Goal: Task Accomplishment & Management: Complete application form

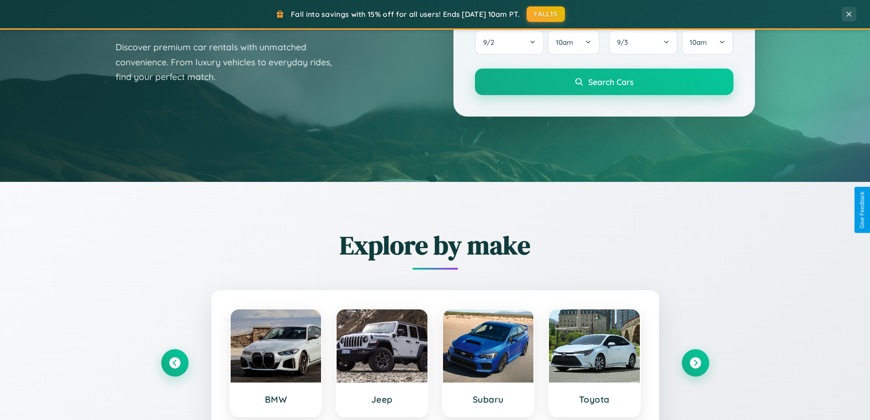
scroll to position [629, 0]
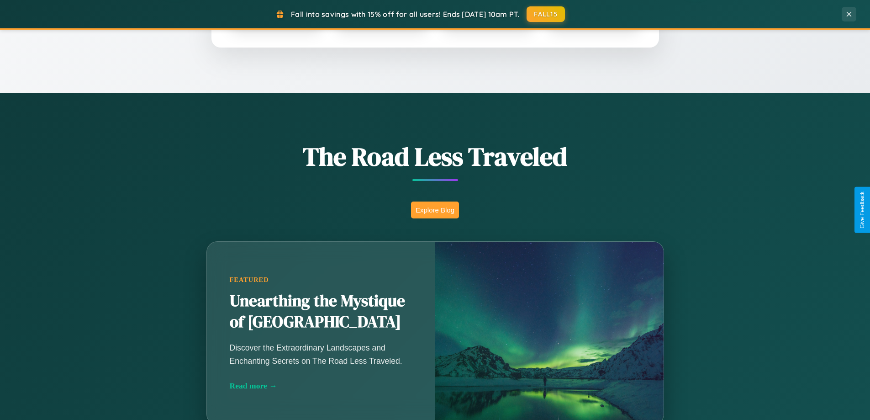
click at [435, 210] on button "Explore Blog" at bounding box center [435, 209] width 48 height 17
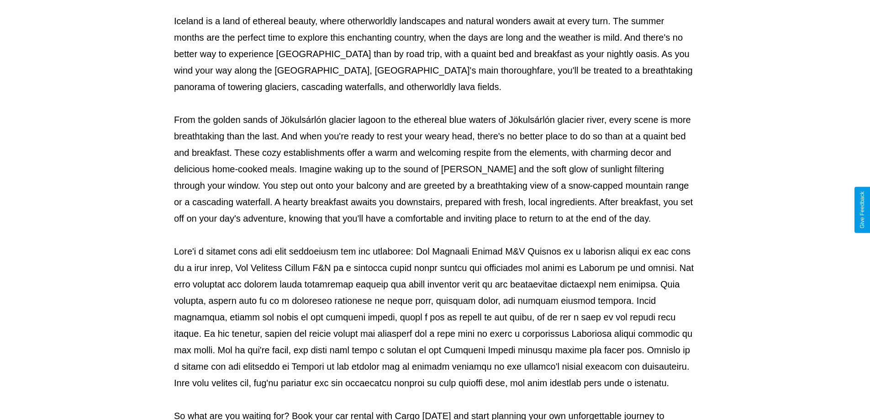
scroll to position [296, 0]
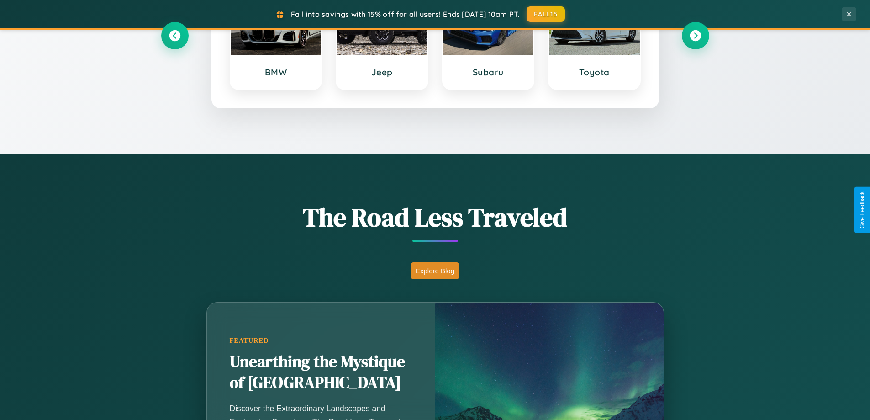
scroll to position [394, 0]
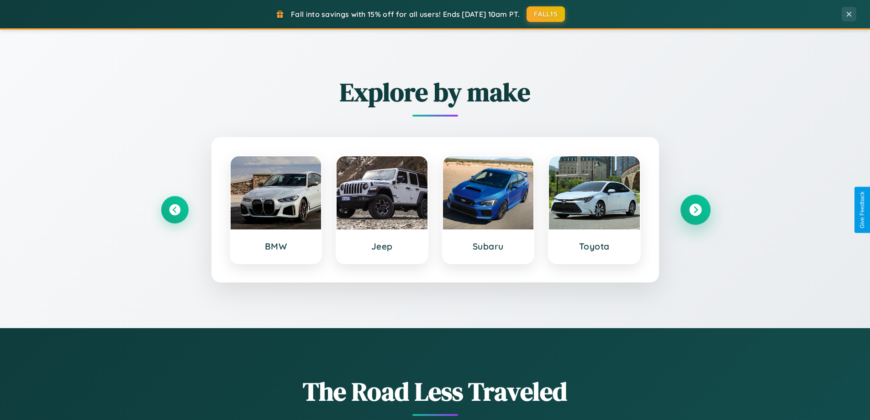
click at [695, 210] on icon at bounding box center [695, 210] width 12 height 12
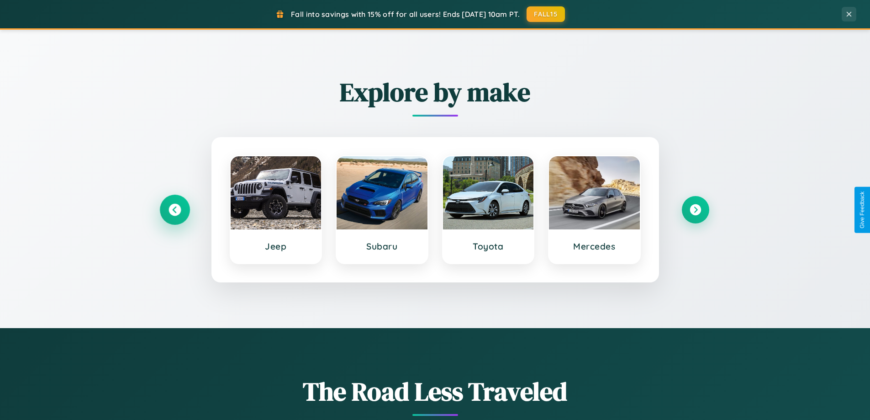
click at [174, 210] on icon at bounding box center [175, 210] width 12 height 12
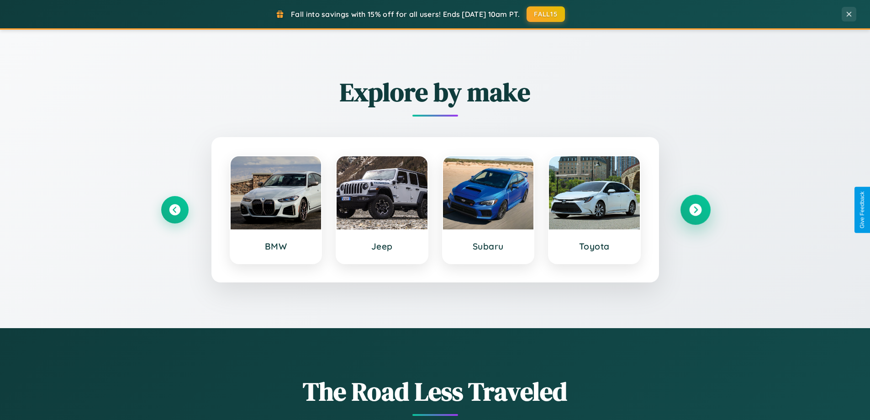
click at [695, 210] on icon at bounding box center [695, 210] width 12 height 12
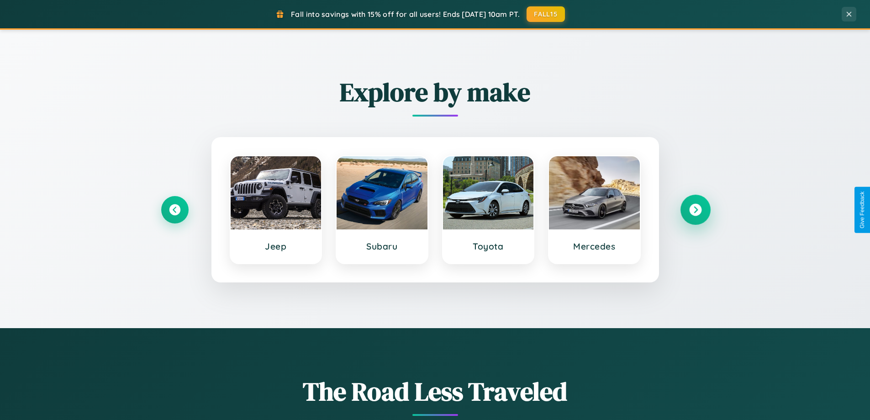
click at [695, 210] on icon at bounding box center [695, 210] width 12 height 12
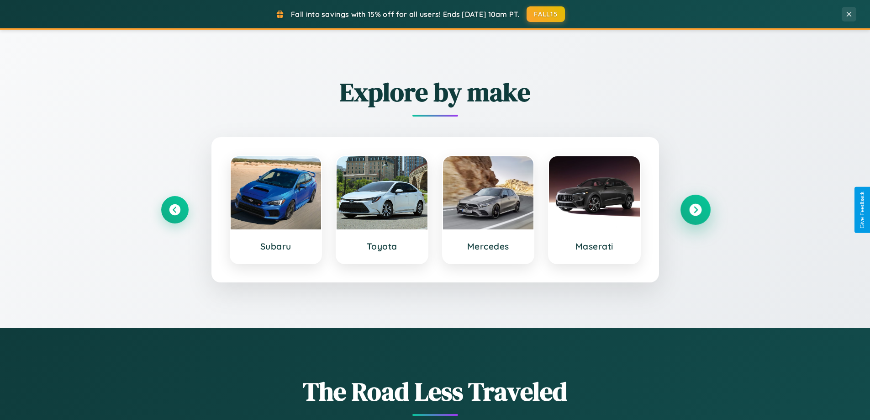
click at [695, 210] on icon at bounding box center [695, 210] width 12 height 12
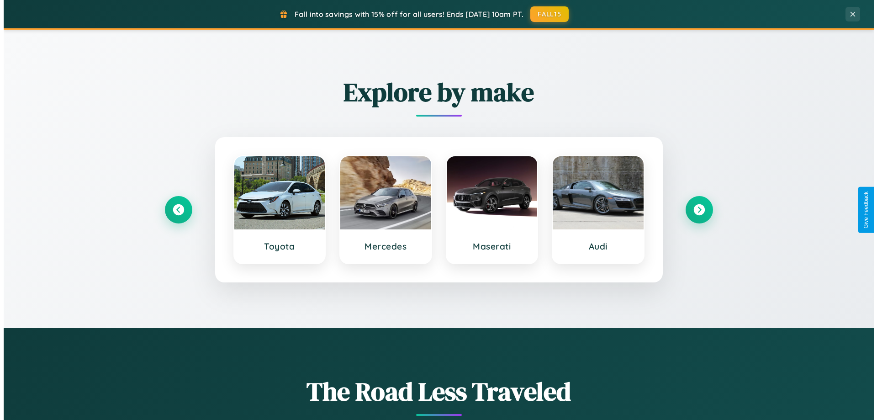
scroll to position [0, 0]
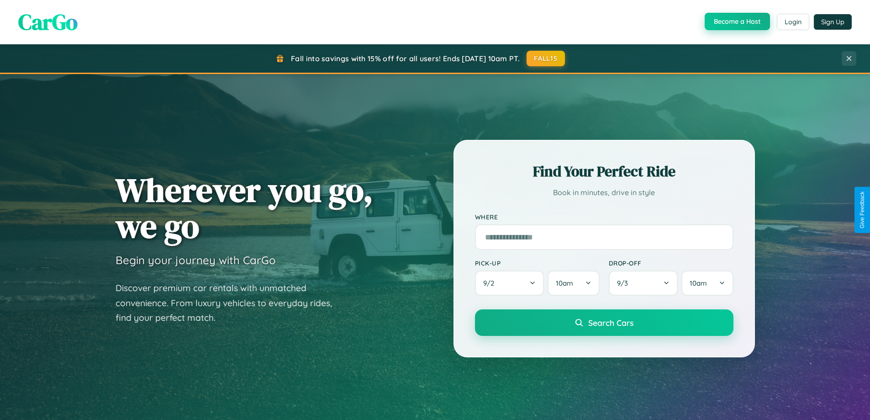
click at [736, 22] on button "Become a Host" at bounding box center [737, 21] width 65 height 17
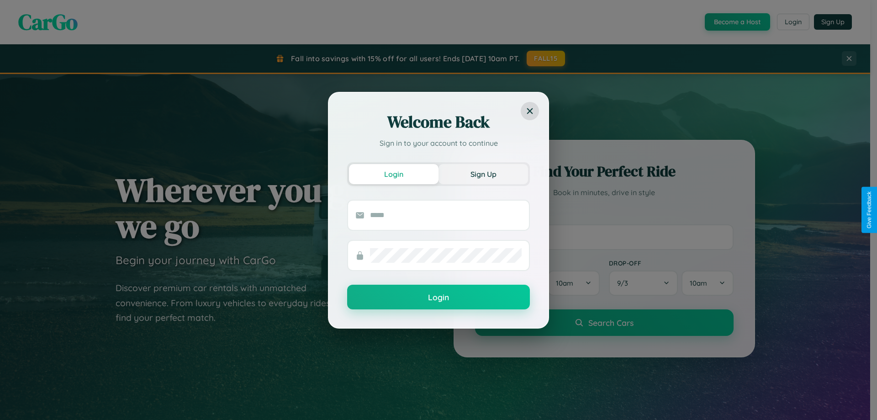
click at [483, 174] on button "Sign Up" at bounding box center [483, 174] width 90 height 20
